Goal: Communication & Community: Answer question/provide support

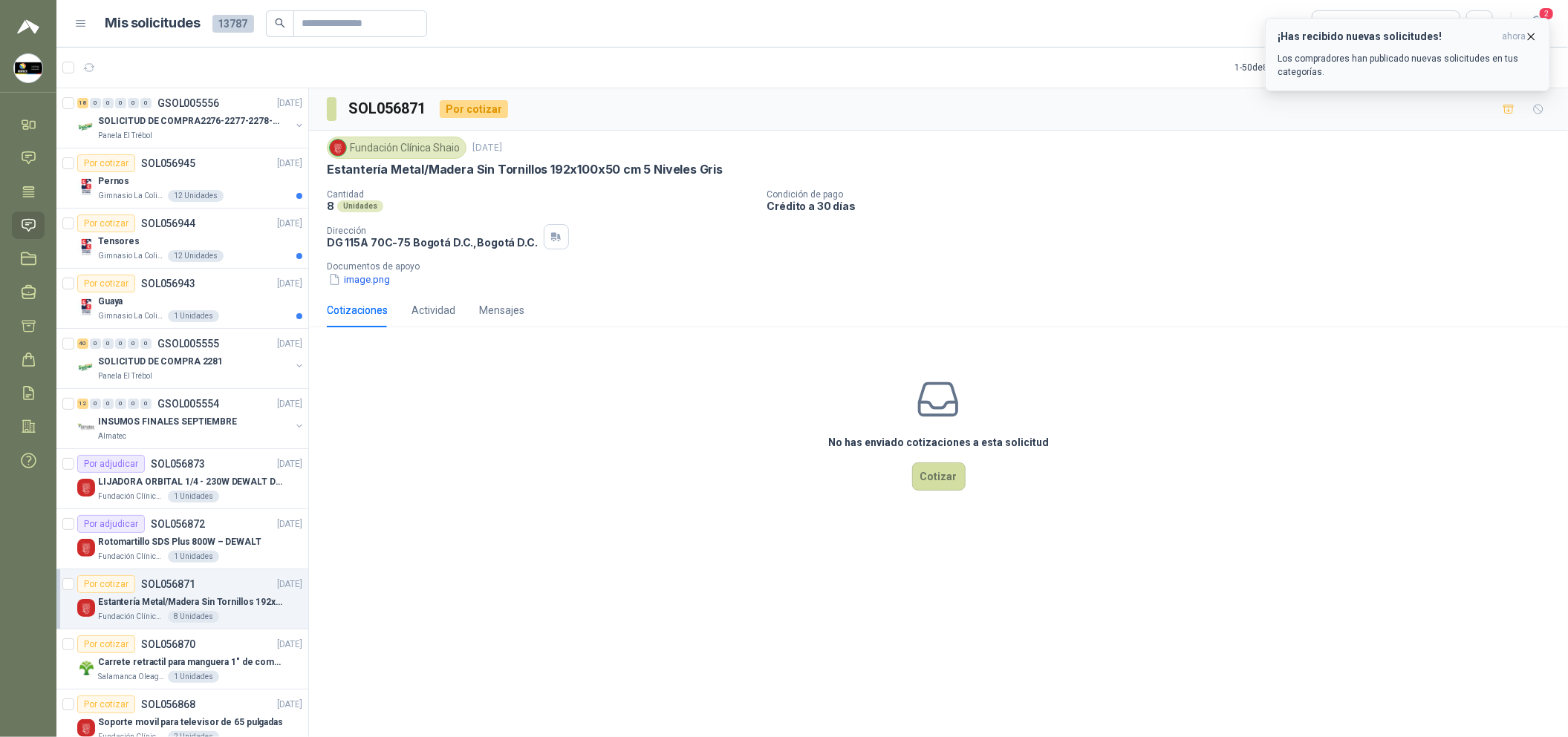
click at [1537, 31] on icon "button" at bounding box center [1531, 37] width 13 height 13
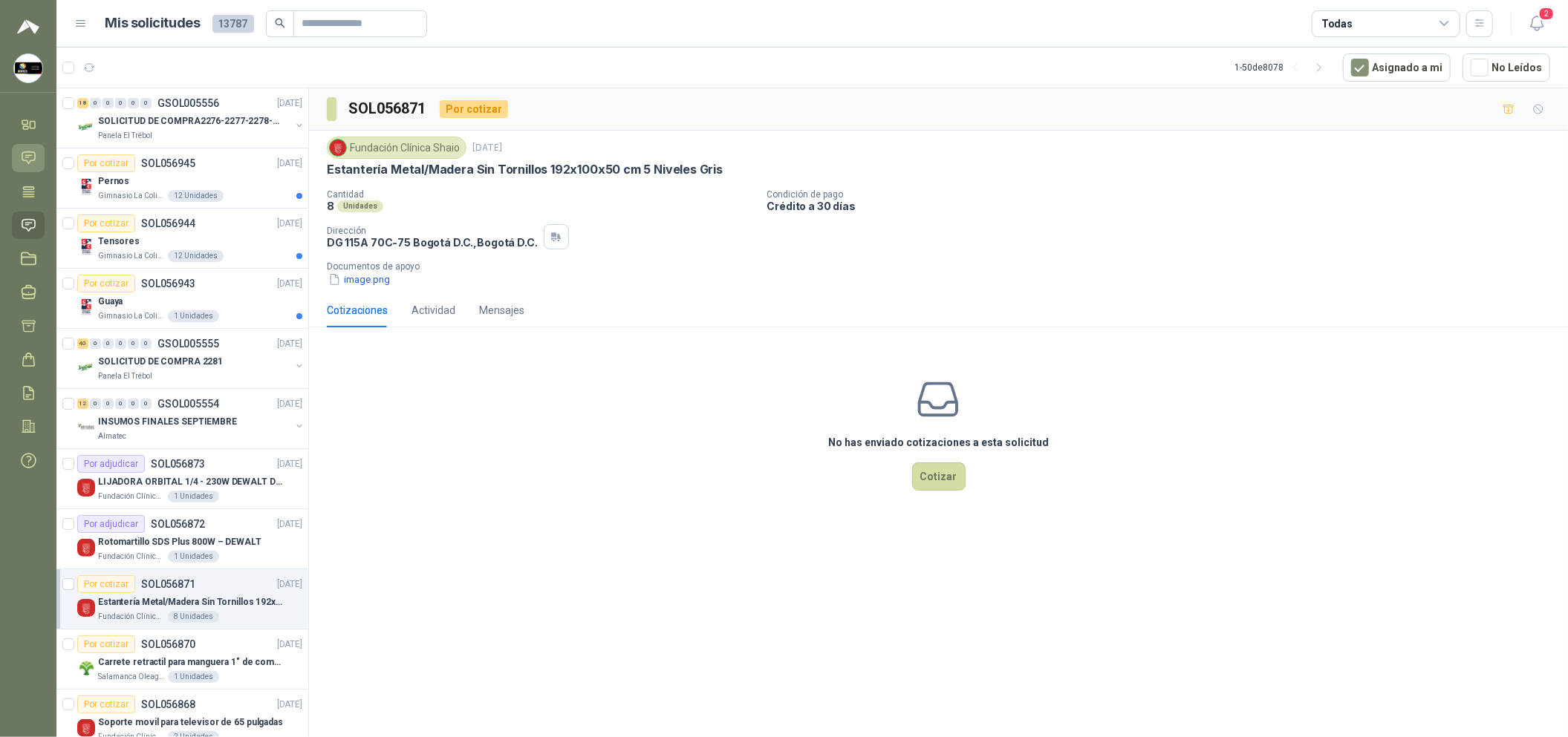
click at [38, 153] on link "Chat" at bounding box center [28, 158] width 32 height 28
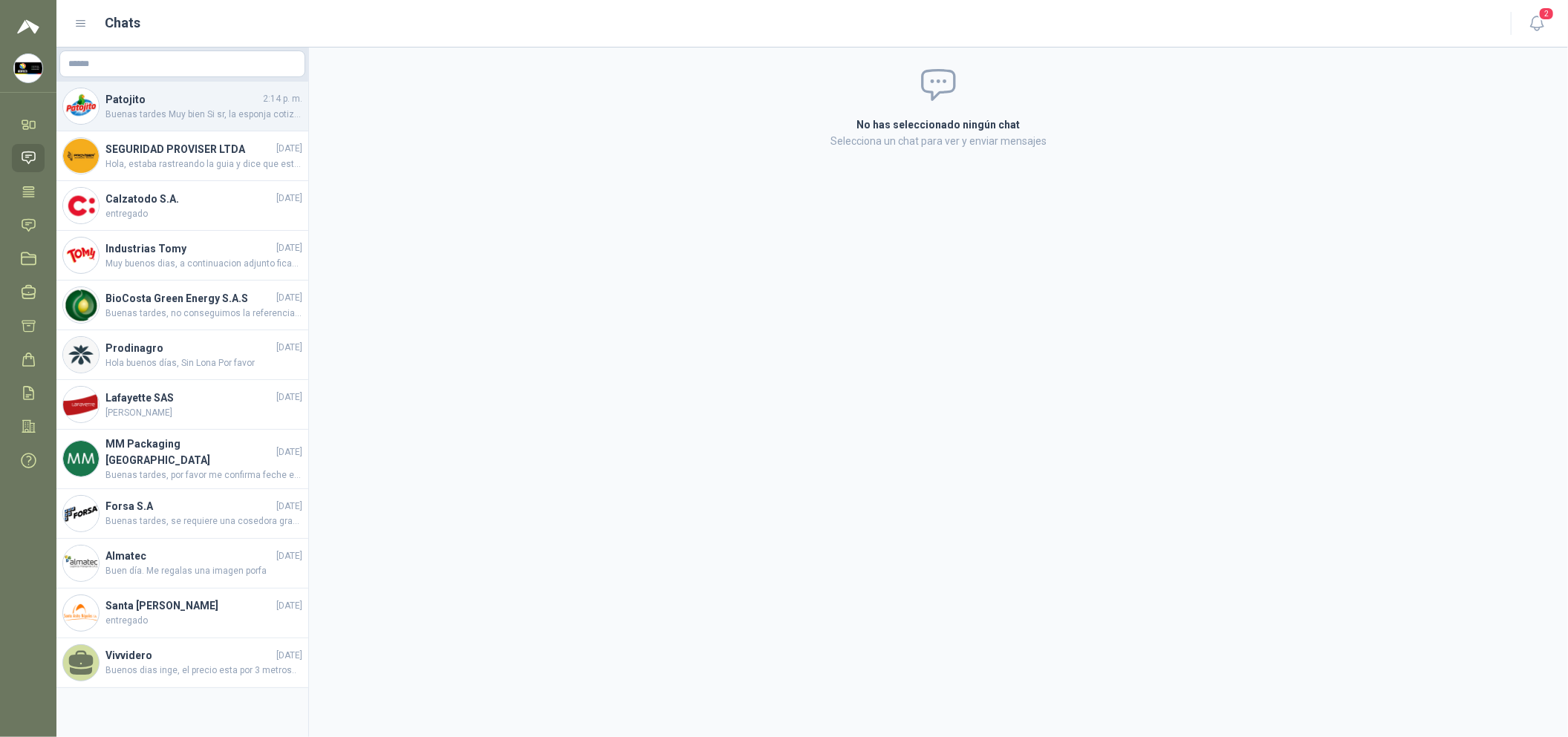
click at [141, 120] on span "Buenas tardes Muy bien Si sr, la esponja cotizada corresponde a la solicitada" at bounding box center [204, 114] width 197 height 14
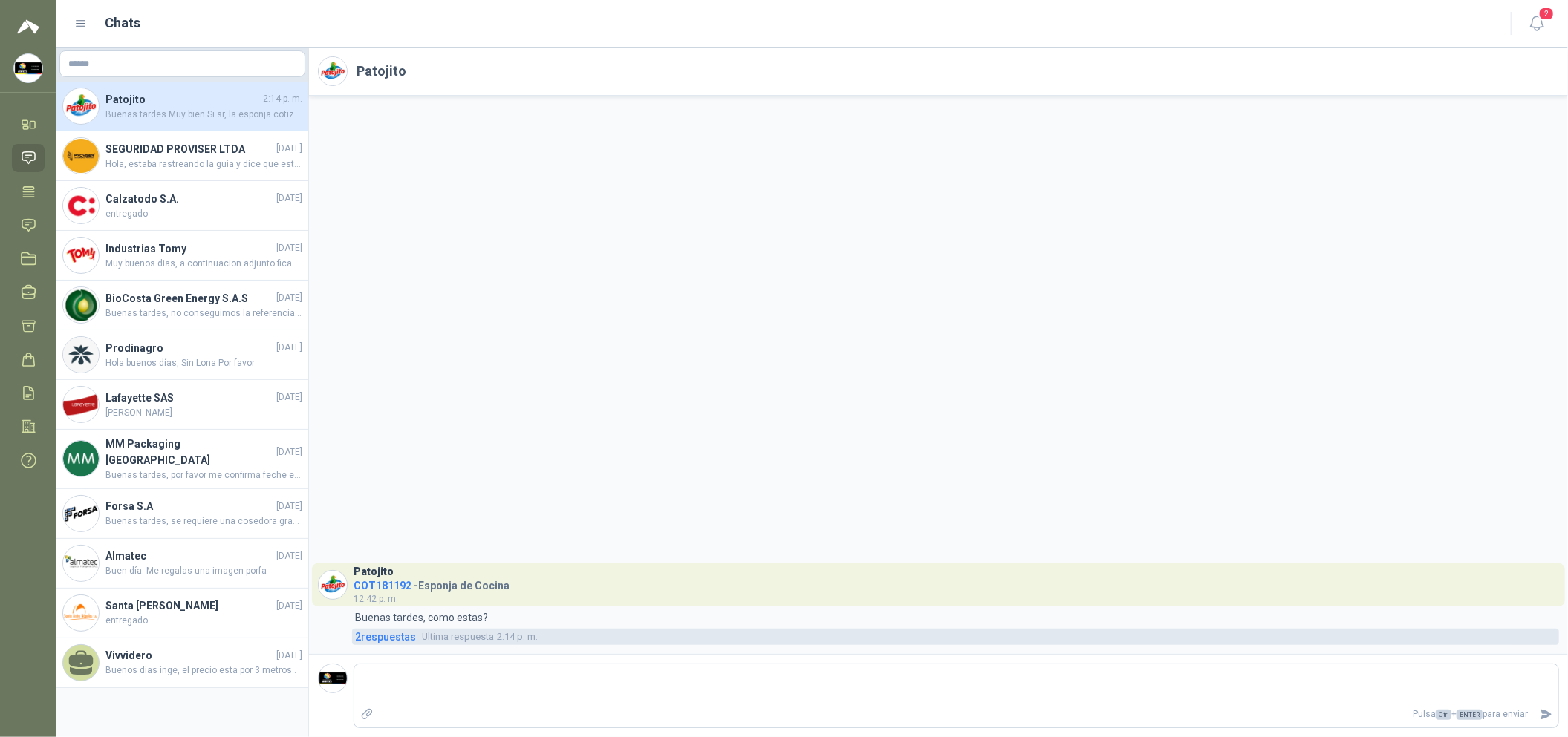
click at [401, 641] on span "2 respuesta s" at bounding box center [385, 637] width 61 height 17
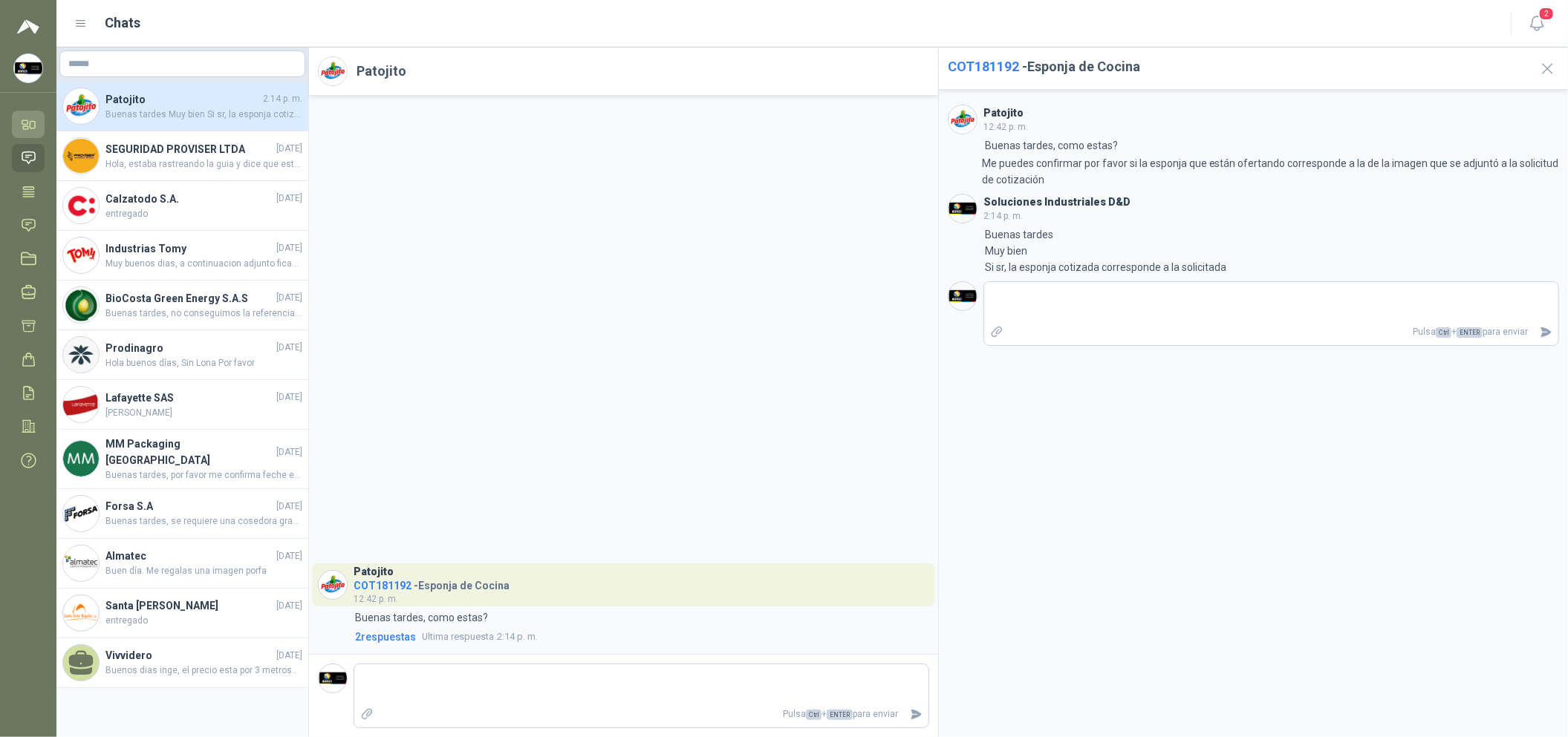
click at [29, 131] on icon at bounding box center [28, 124] width 16 height 16
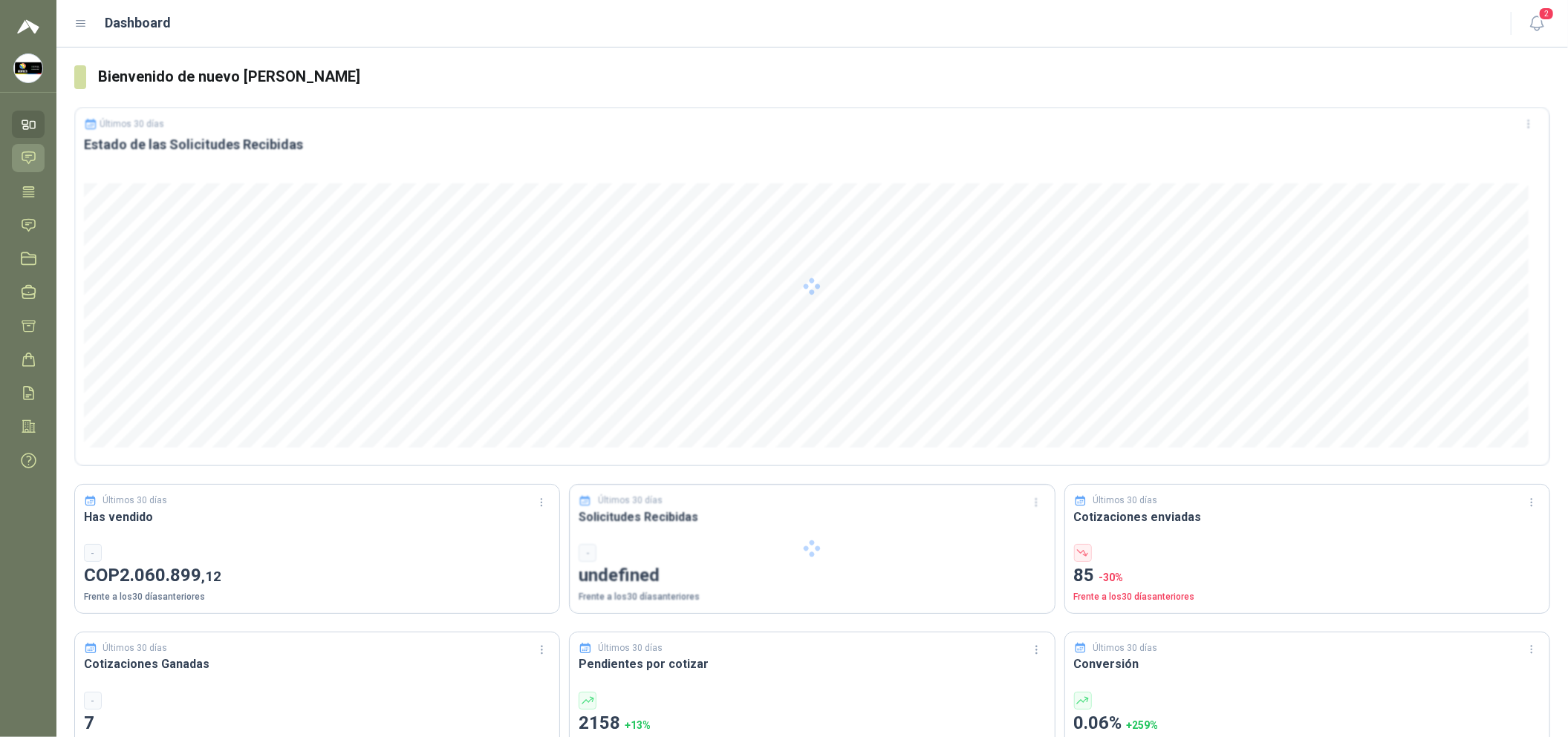
click at [24, 163] on icon at bounding box center [28, 157] width 16 height 16
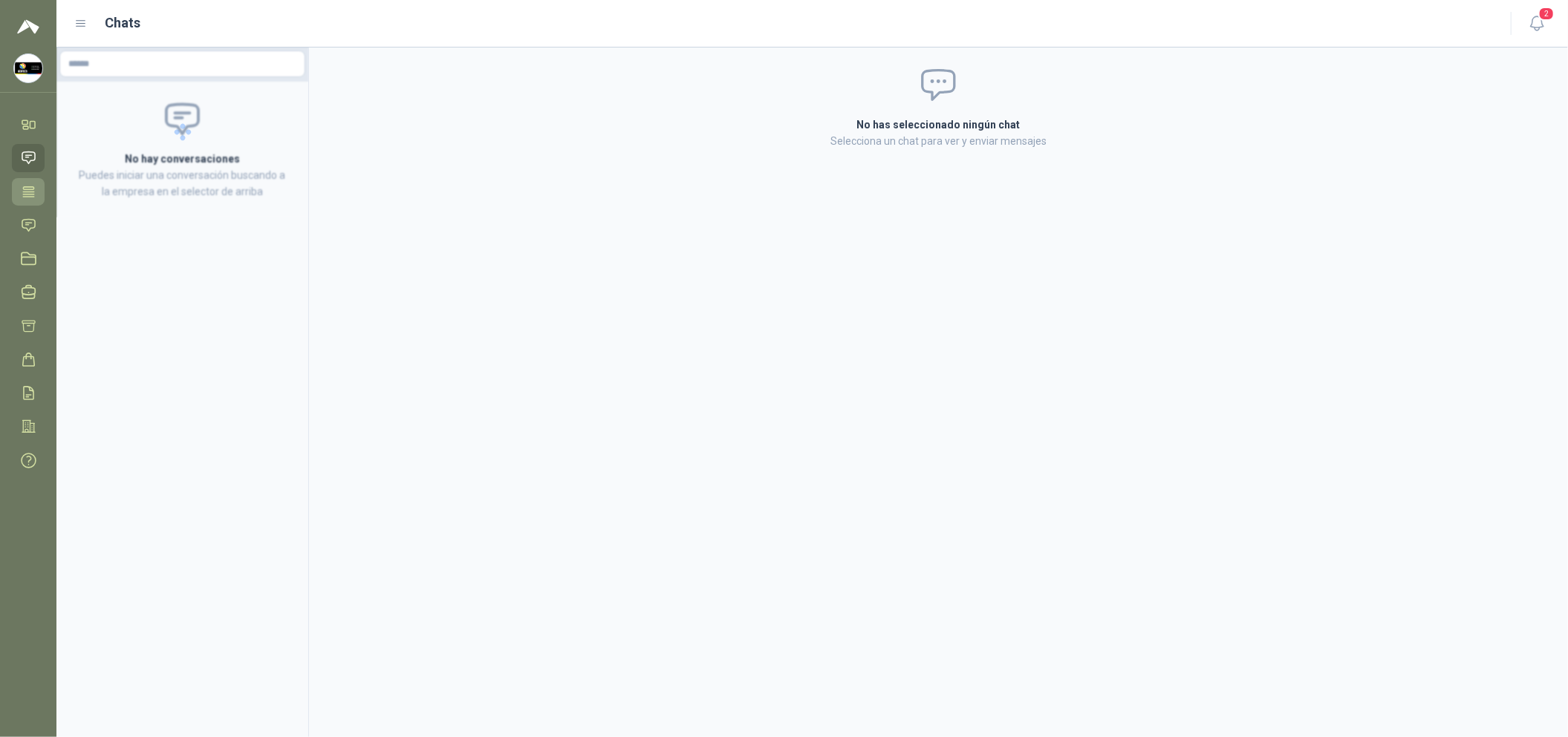
click at [29, 194] on icon at bounding box center [29, 191] width 11 height 9
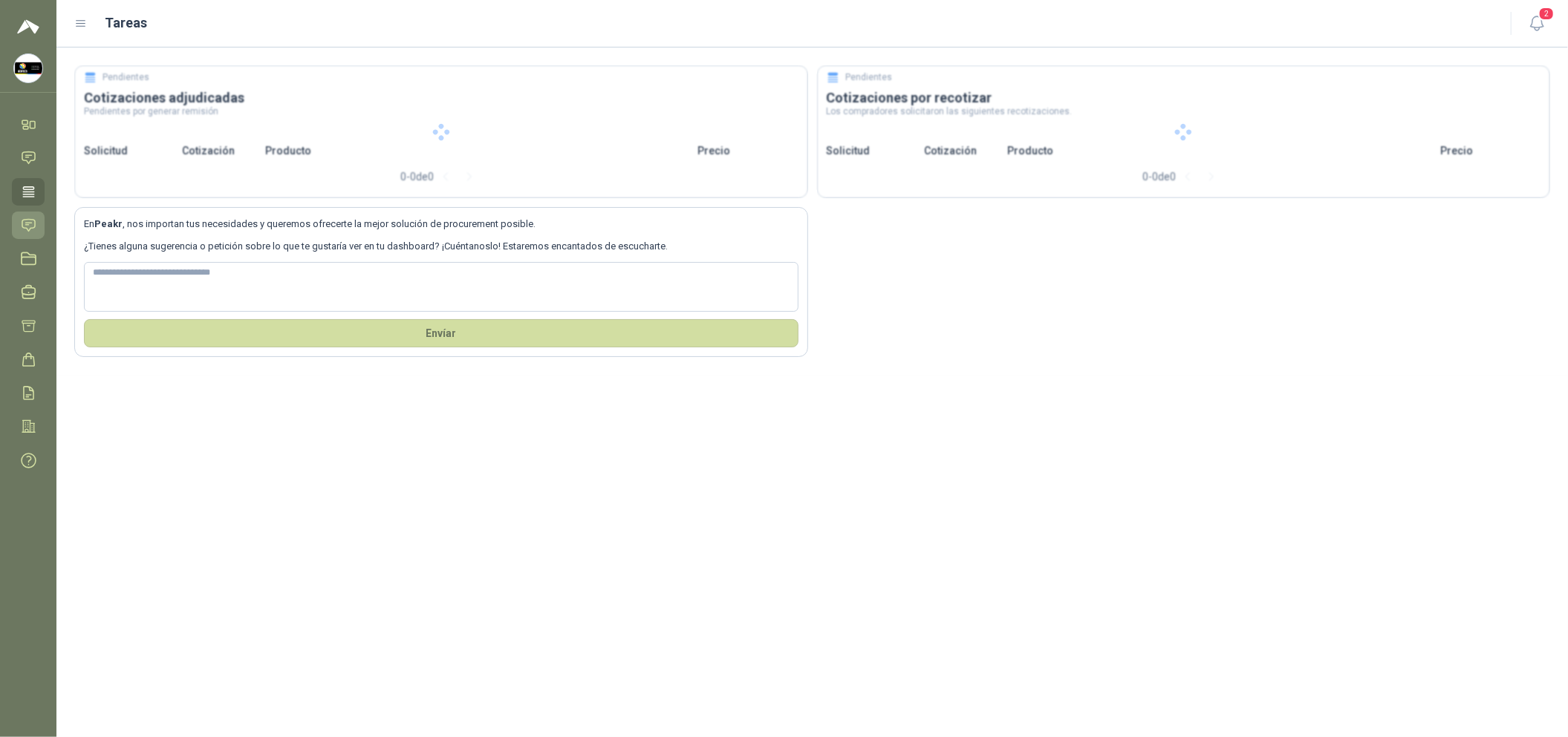
click at [30, 218] on icon at bounding box center [28, 225] width 16 height 16
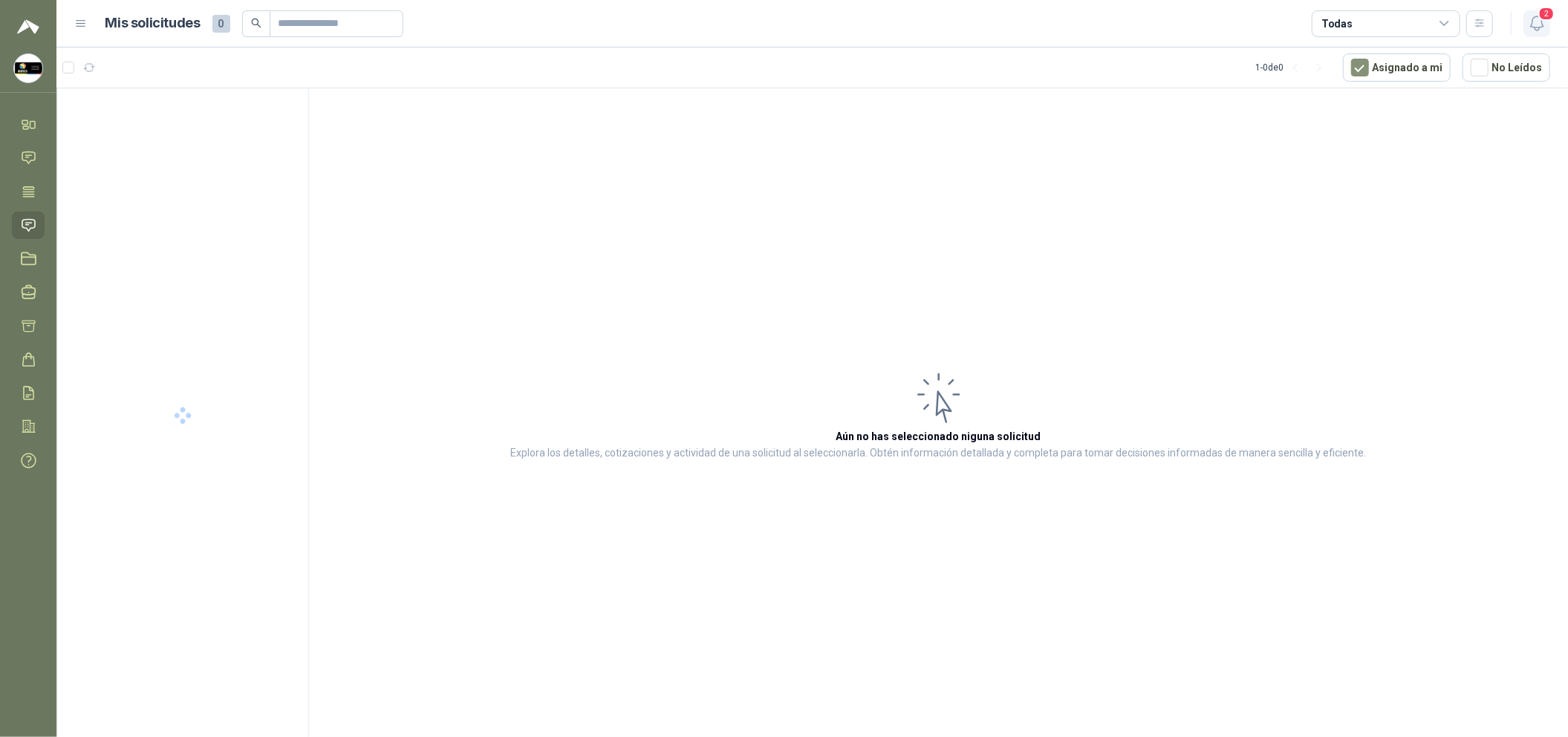
click at [1545, 14] on span "2" at bounding box center [1547, 13] width 17 height 14
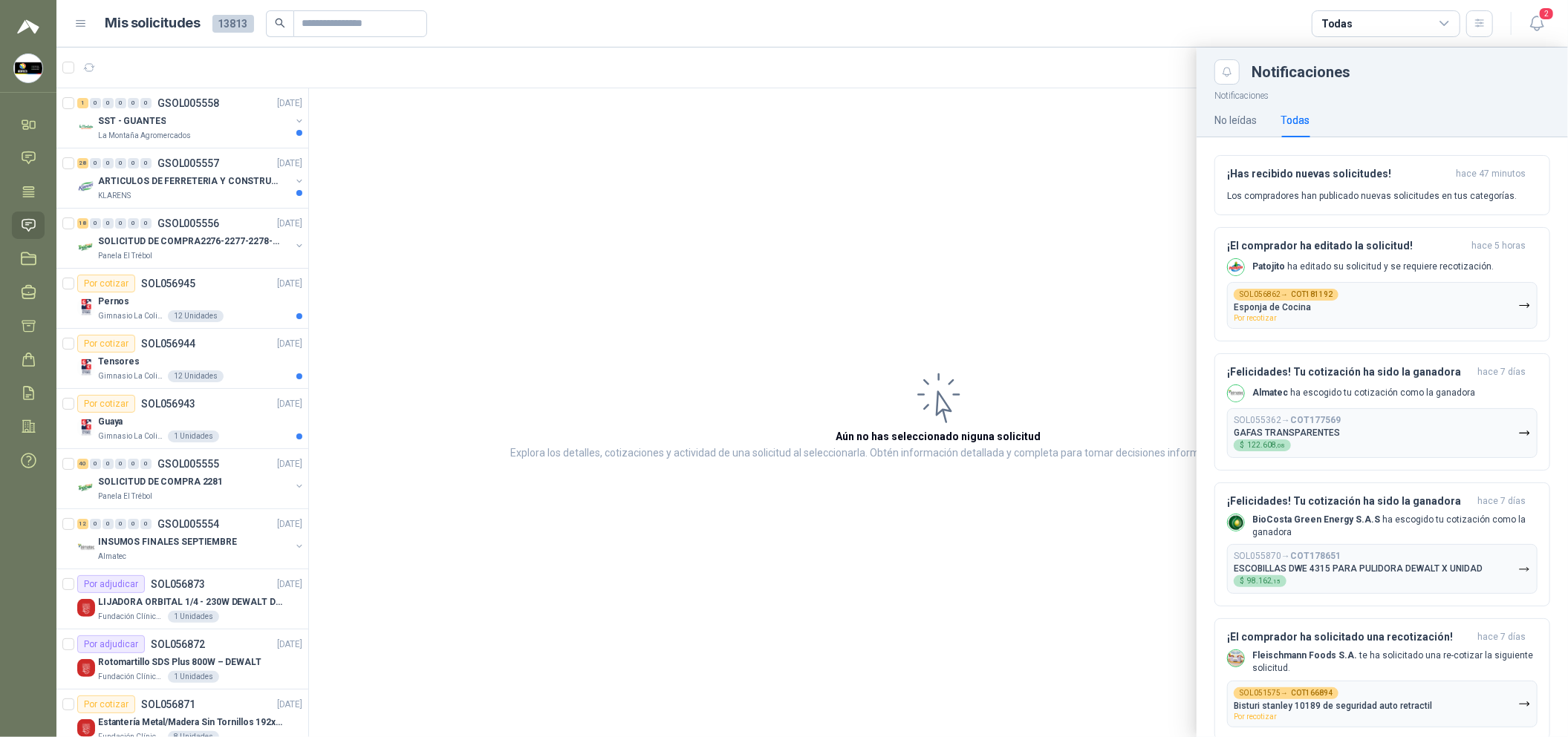
click at [1092, 312] on div at bounding box center [812, 392] width 1512 height 690
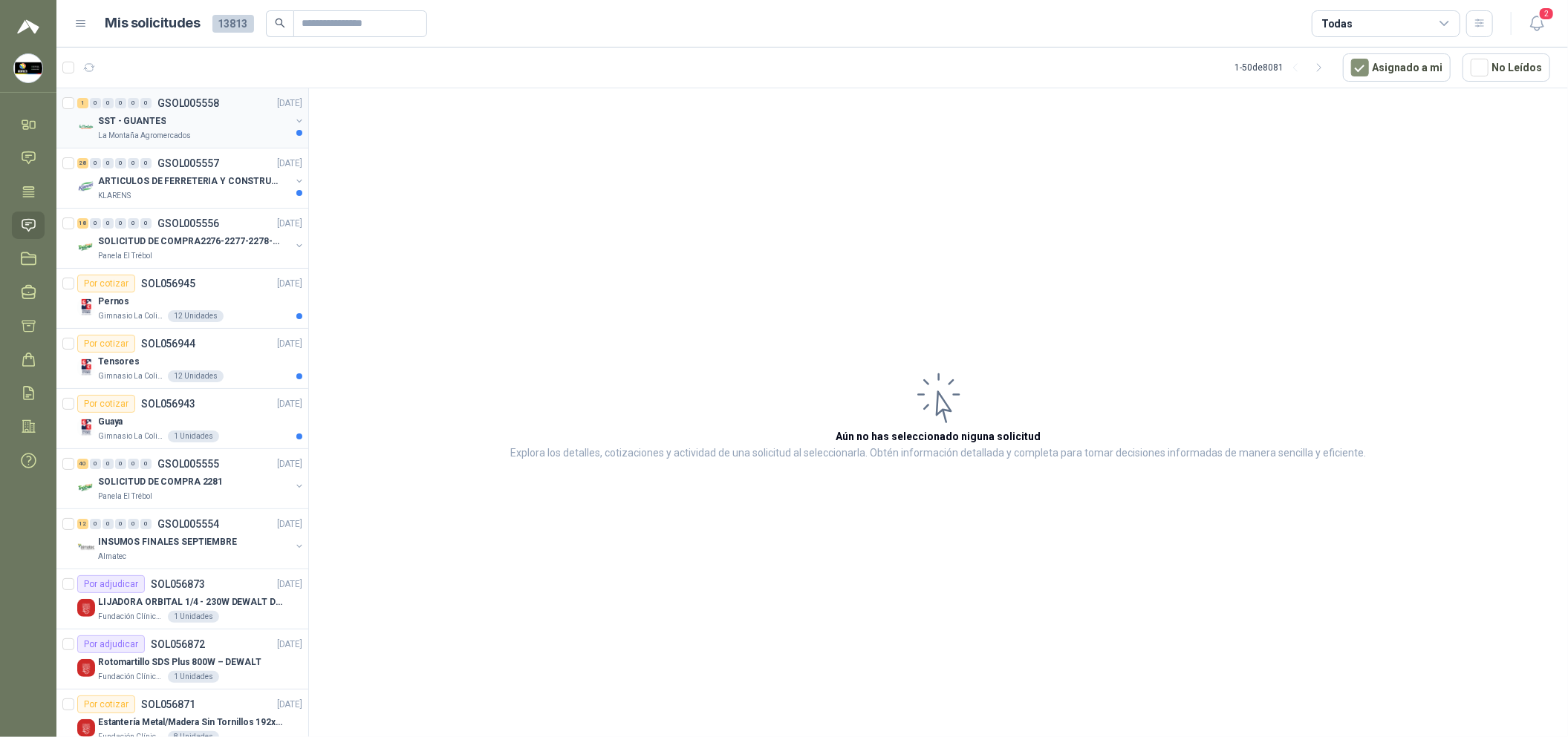
click at [234, 132] on div "La Montaña Agromercados" at bounding box center [194, 135] width 193 height 12
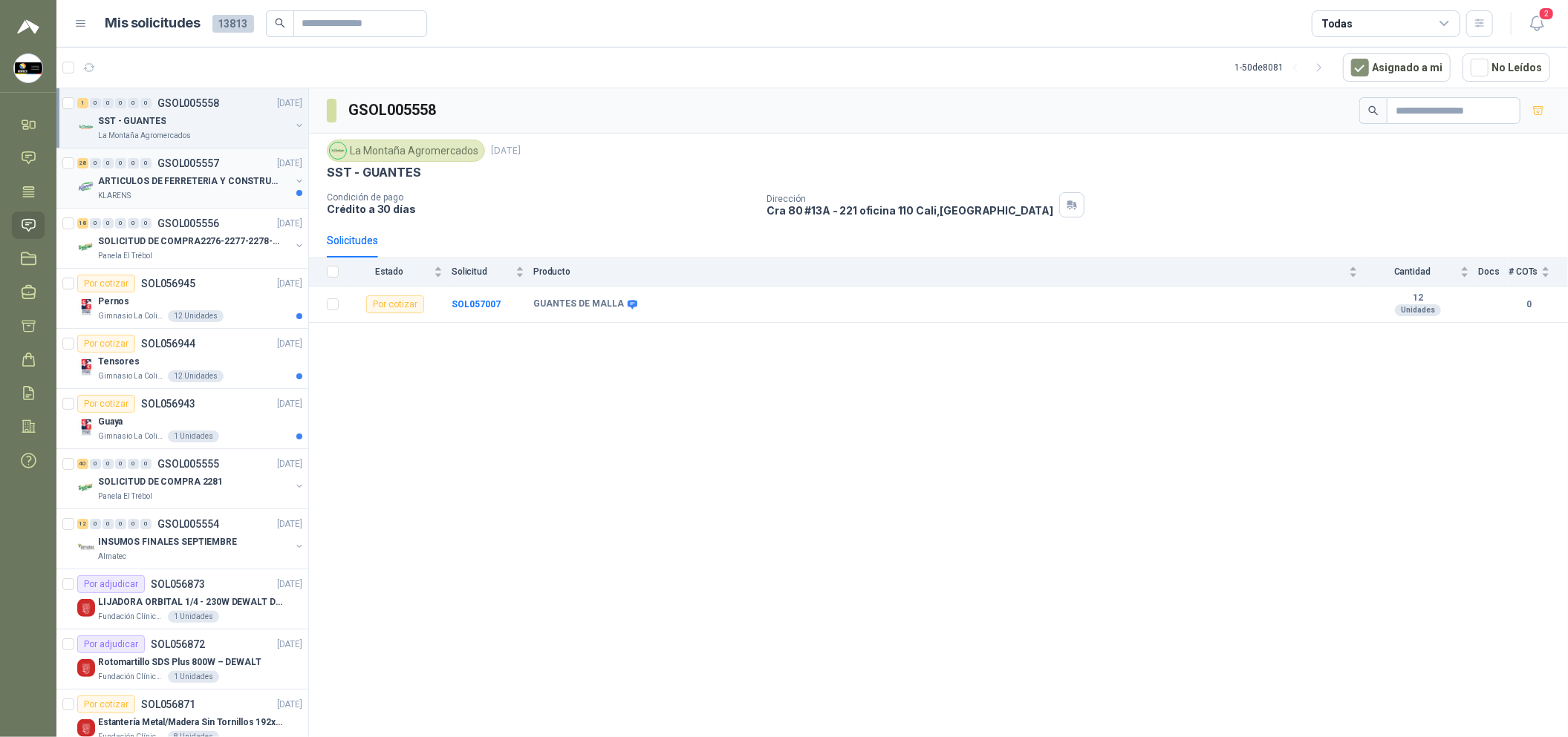
click at [213, 169] on div "28 0 0 0 0 0 GSOL005557 [DATE]" at bounding box center [191, 163] width 228 height 18
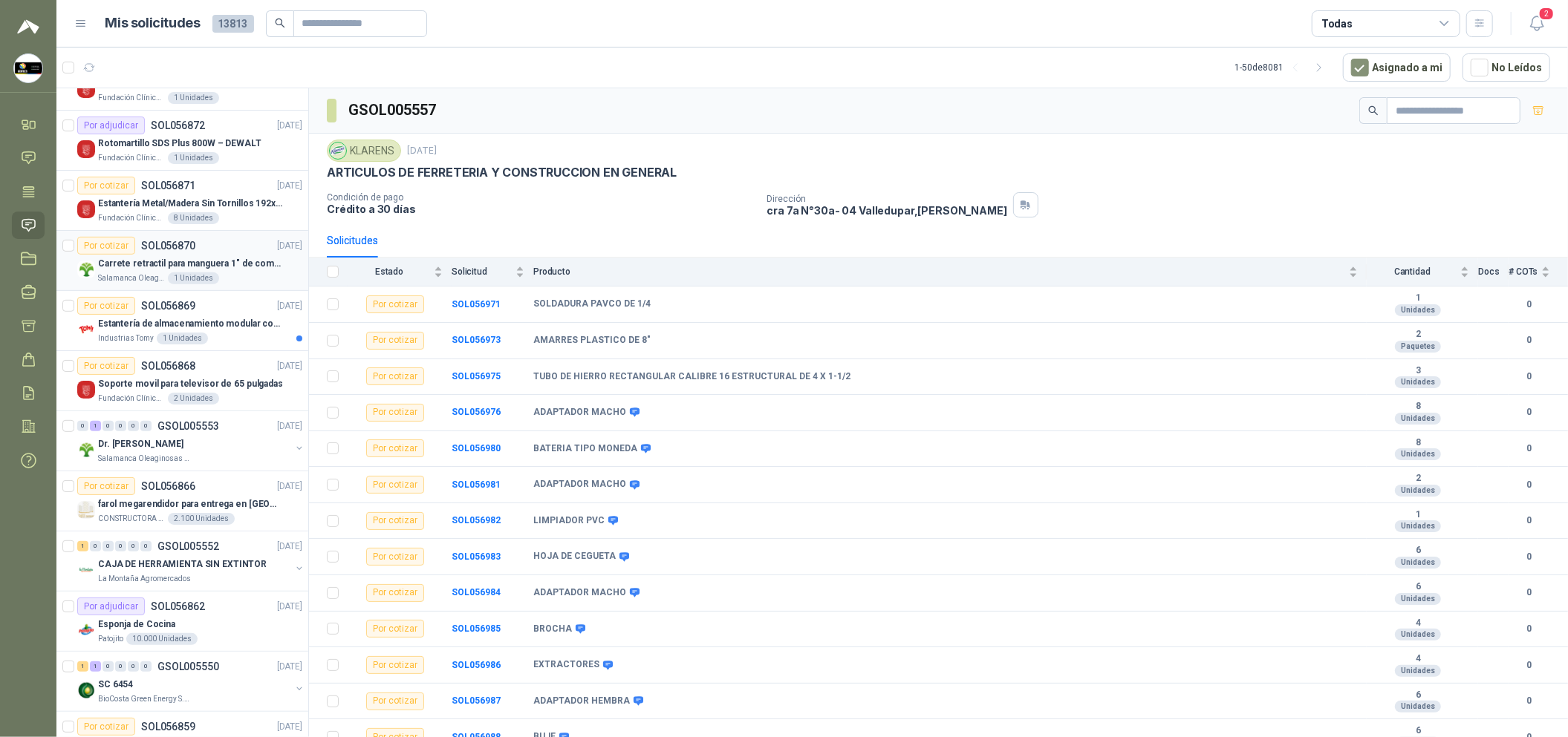
scroll to position [556, 0]
